Goal: Transaction & Acquisition: Purchase product/service

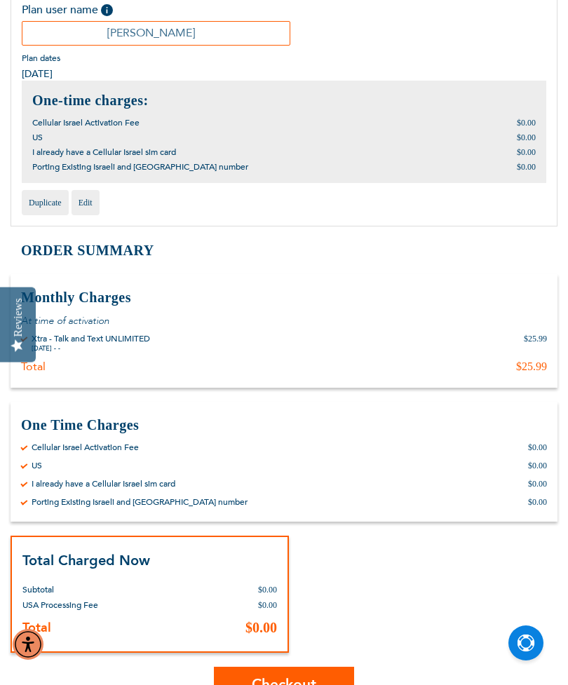
scroll to position [277, 0]
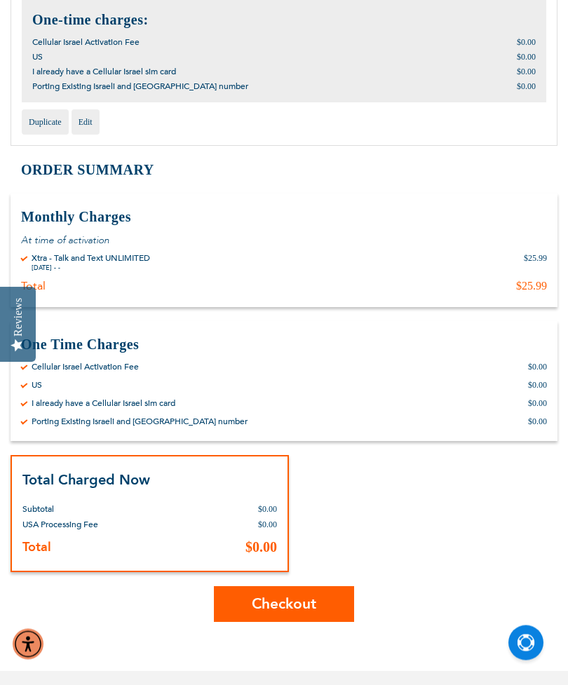
click at [299, 598] on span "Checkout" at bounding box center [284, 605] width 65 height 20
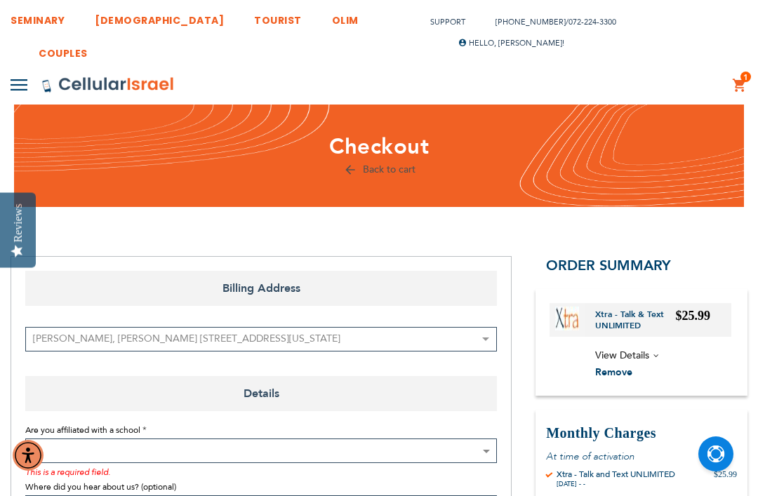
click at [564, 38] on span "Hello, [PERSON_NAME]!" at bounding box center [511, 43] width 106 height 11
click at [535, 89] on link "My Plans" at bounding box center [506, 96] width 55 height 14
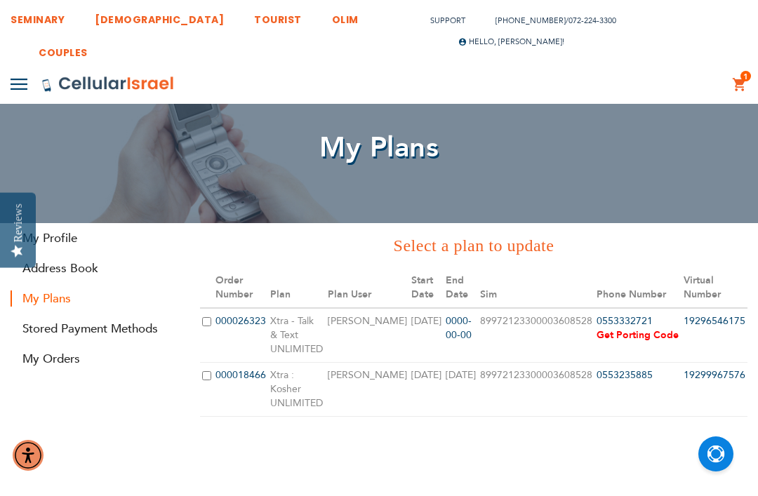
click at [211, 317] on input "checkbox" at bounding box center [206, 321] width 9 height 9
checkbox input "true"
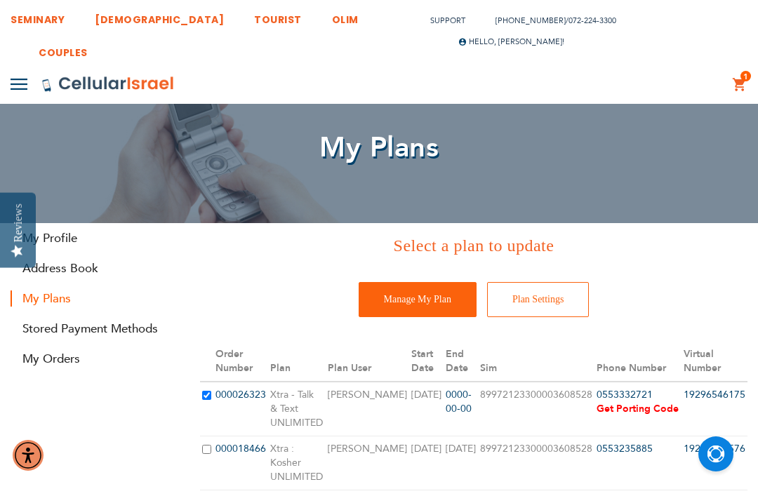
click at [542, 295] on input "Plan Settings" at bounding box center [538, 299] width 102 height 35
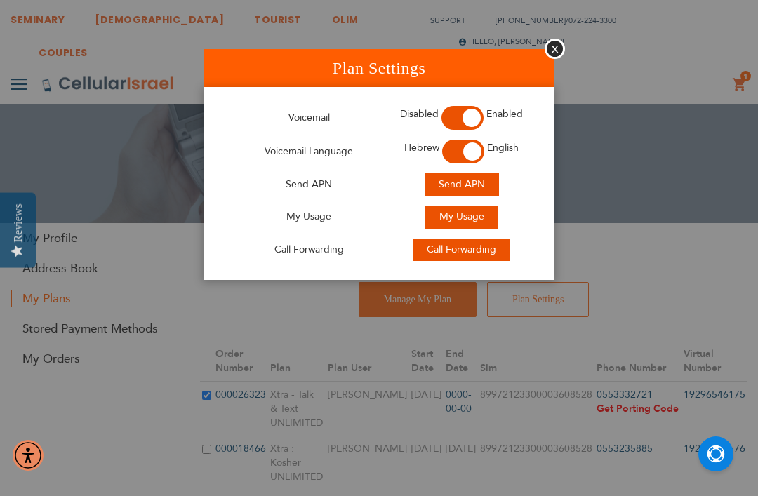
click at [563, 40] on button "Close" at bounding box center [554, 49] width 20 height 20
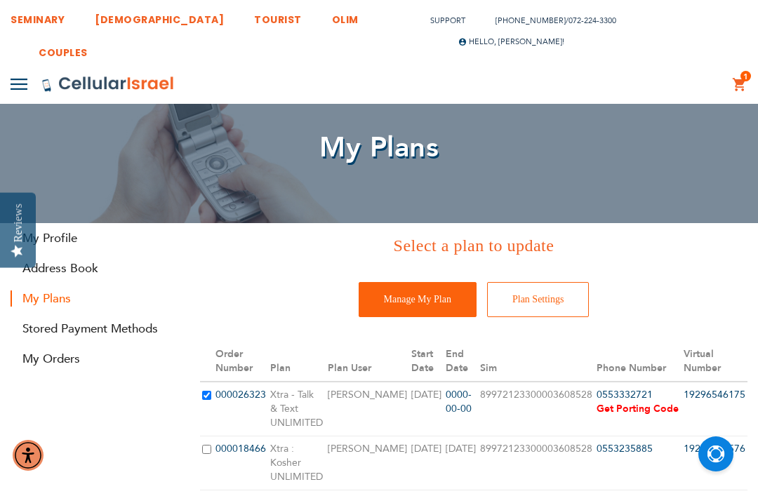
click at [415, 297] on input "Manage My Plan" at bounding box center [417, 299] width 118 height 35
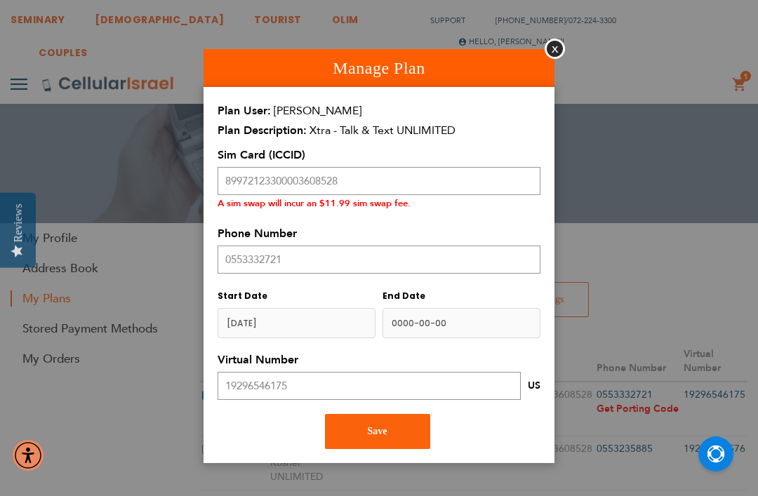
click at [380, 426] on span "Save" at bounding box center [378, 431] width 20 height 11
click at [379, 427] on span "Save" at bounding box center [378, 431] width 20 height 11
click at [385, 430] on span "Save" at bounding box center [378, 431] width 20 height 11
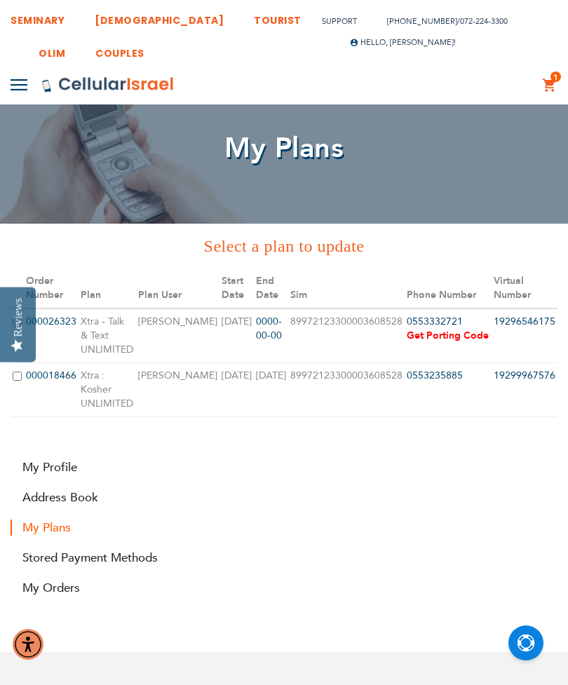
scroll to position [0, 154]
click at [557, 72] on span "1" at bounding box center [555, 77] width 5 height 11
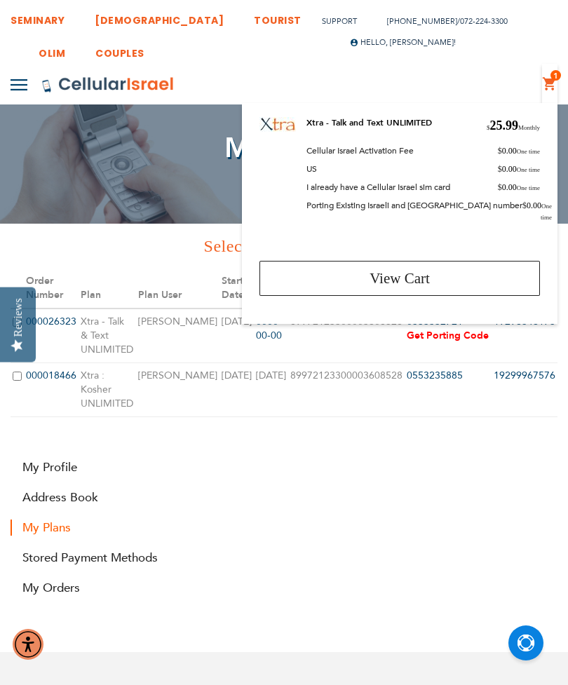
click at [335, 269] on link "View Cart" at bounding box center [400, 278] width 281 height 35
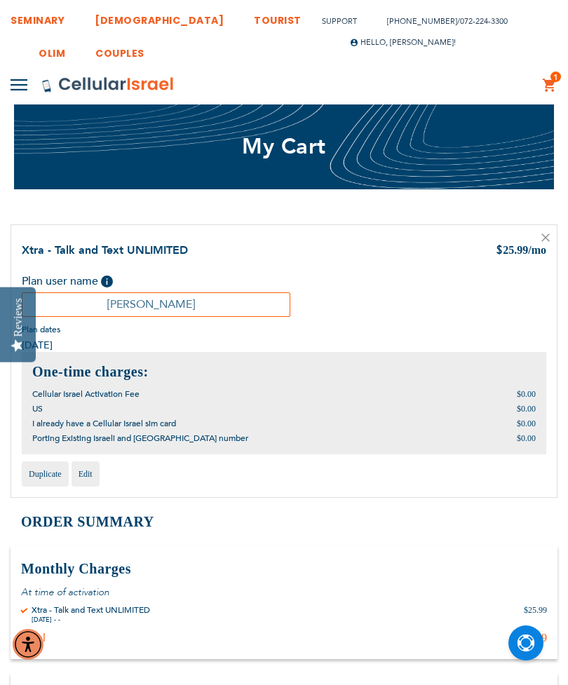
click at [556, 79] on span "1" at bounding box center [555, 77] width 5 height 11
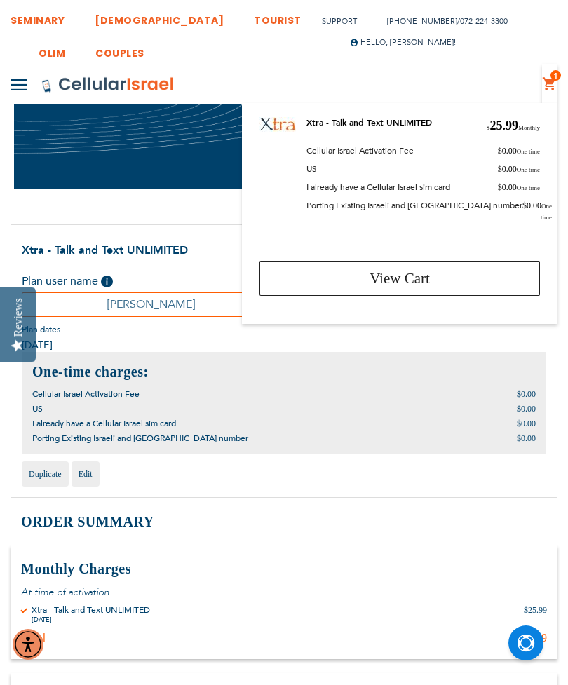
click at [395, 409] on div "US $0.00" at bounding box center [284, 408] width 504 height 11
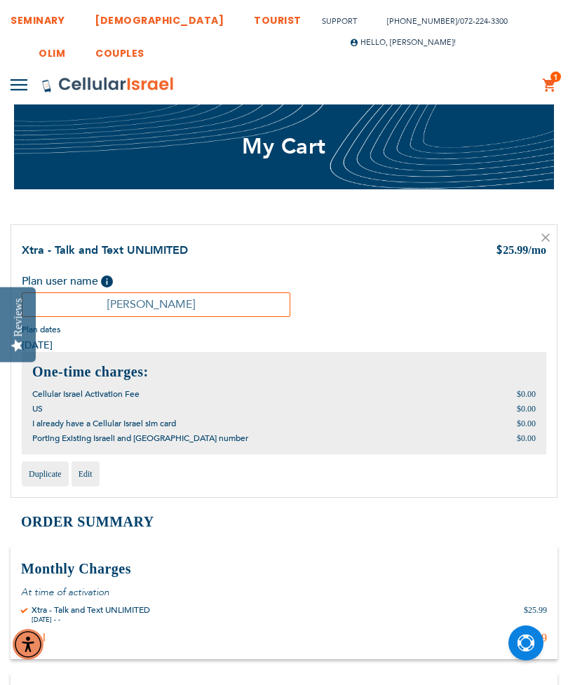
click at [549, 239] on icon at bounding box center [546, 238] width 8 height 8
click at [546, 236] on icon at bounding box center [546, 238] width 8 height 8
click at [556, 231] on div "Xtra - Talk and Text UNLIMITED $ 25.99 /mo Plan user name Help Please fill in t…" at bounding box center [284, 361] width 547 height 274
